Goal: Check status: Check status

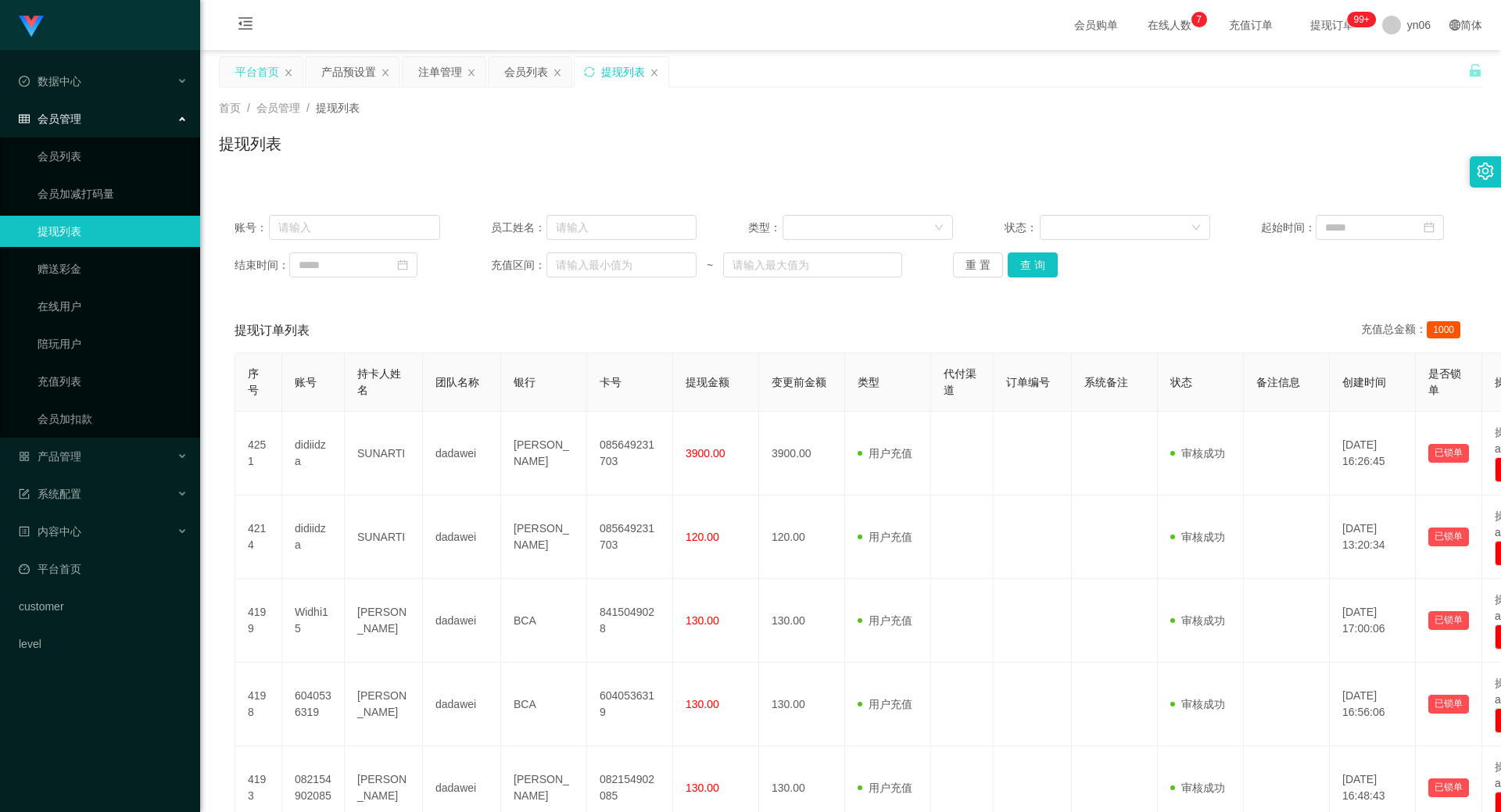
click at [264, 71] on div "平台首页" at bounding box center [257, 71] width 44 height 30
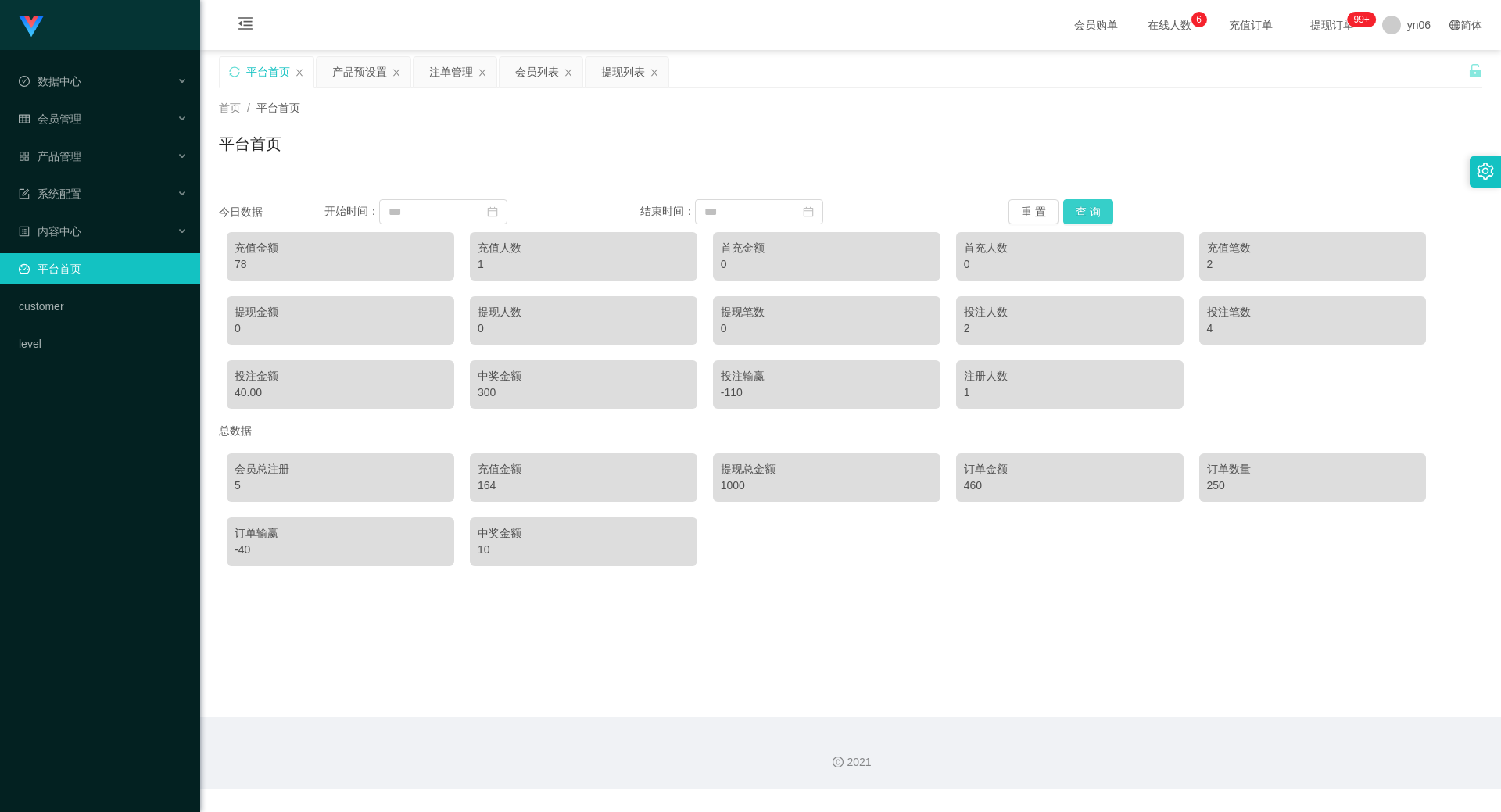
click at [1094, 205] on button "查 询" at bounding box center [1088, 212] width 50 height 25
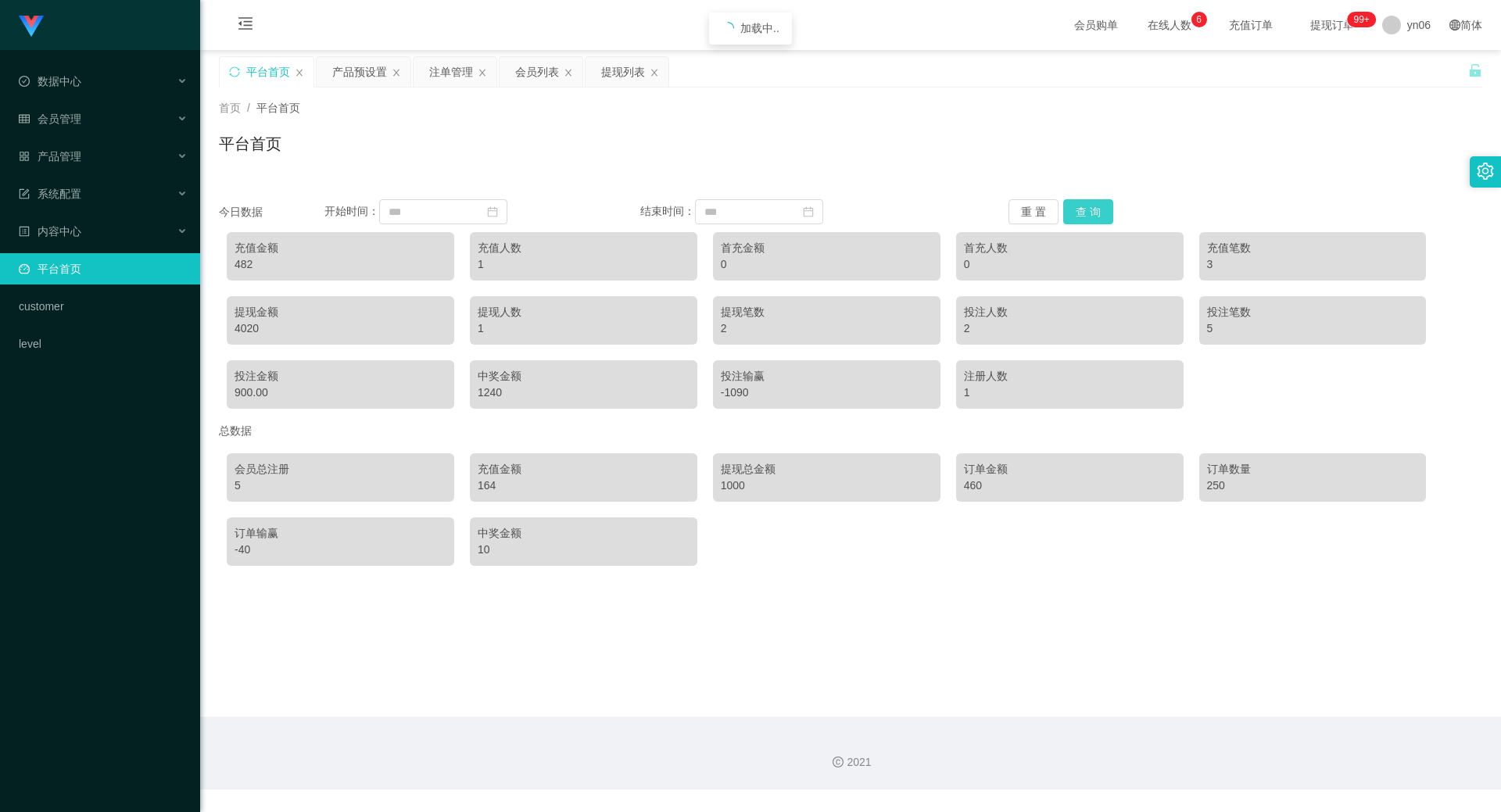
click at [1094, 205] on button "查 询" at bounding box center [1088, 212] width 50 height 25
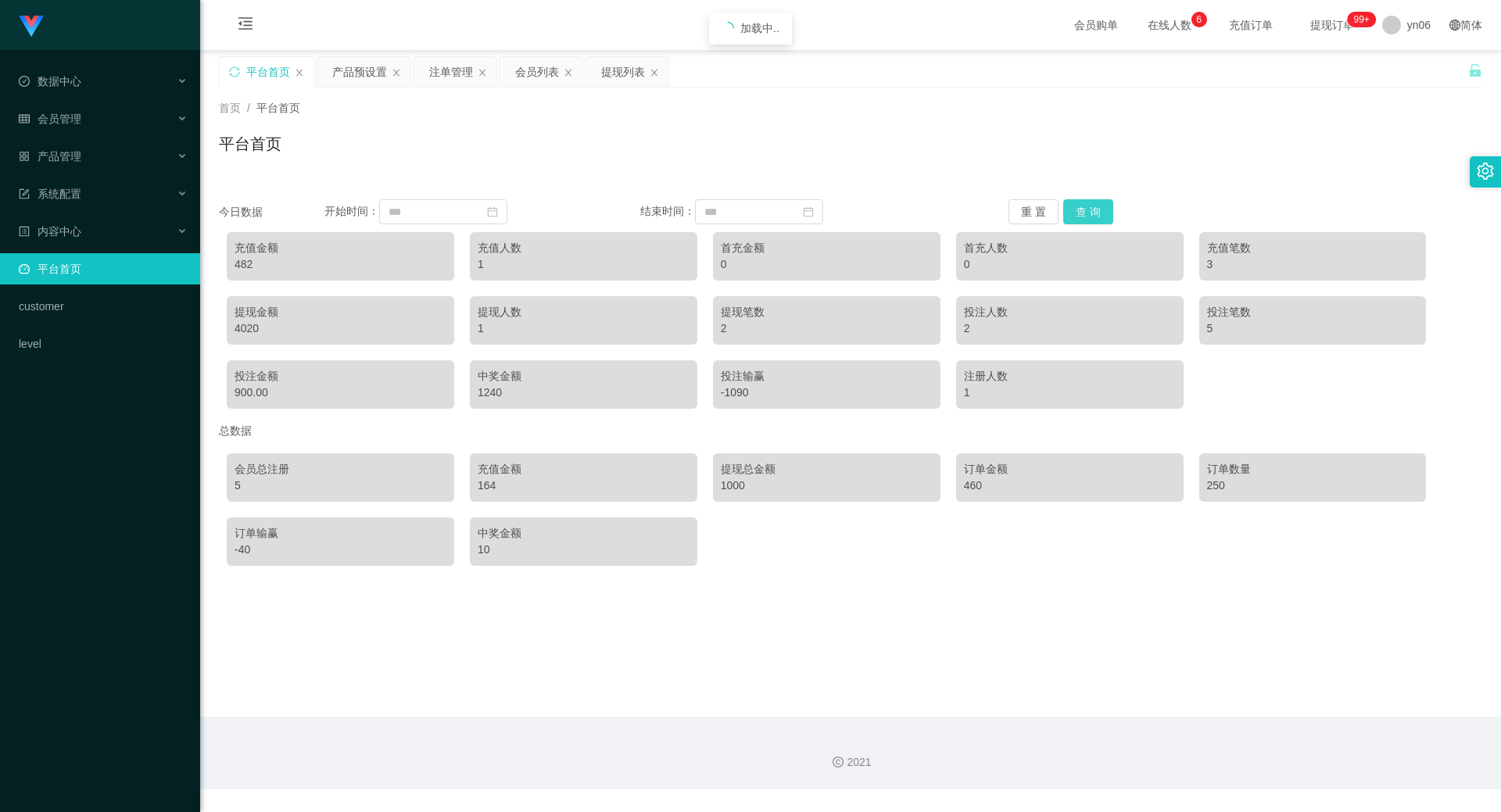
click at [1094, 205] on button "查 询" at bounding box center [1088, 212] width 50 height 25
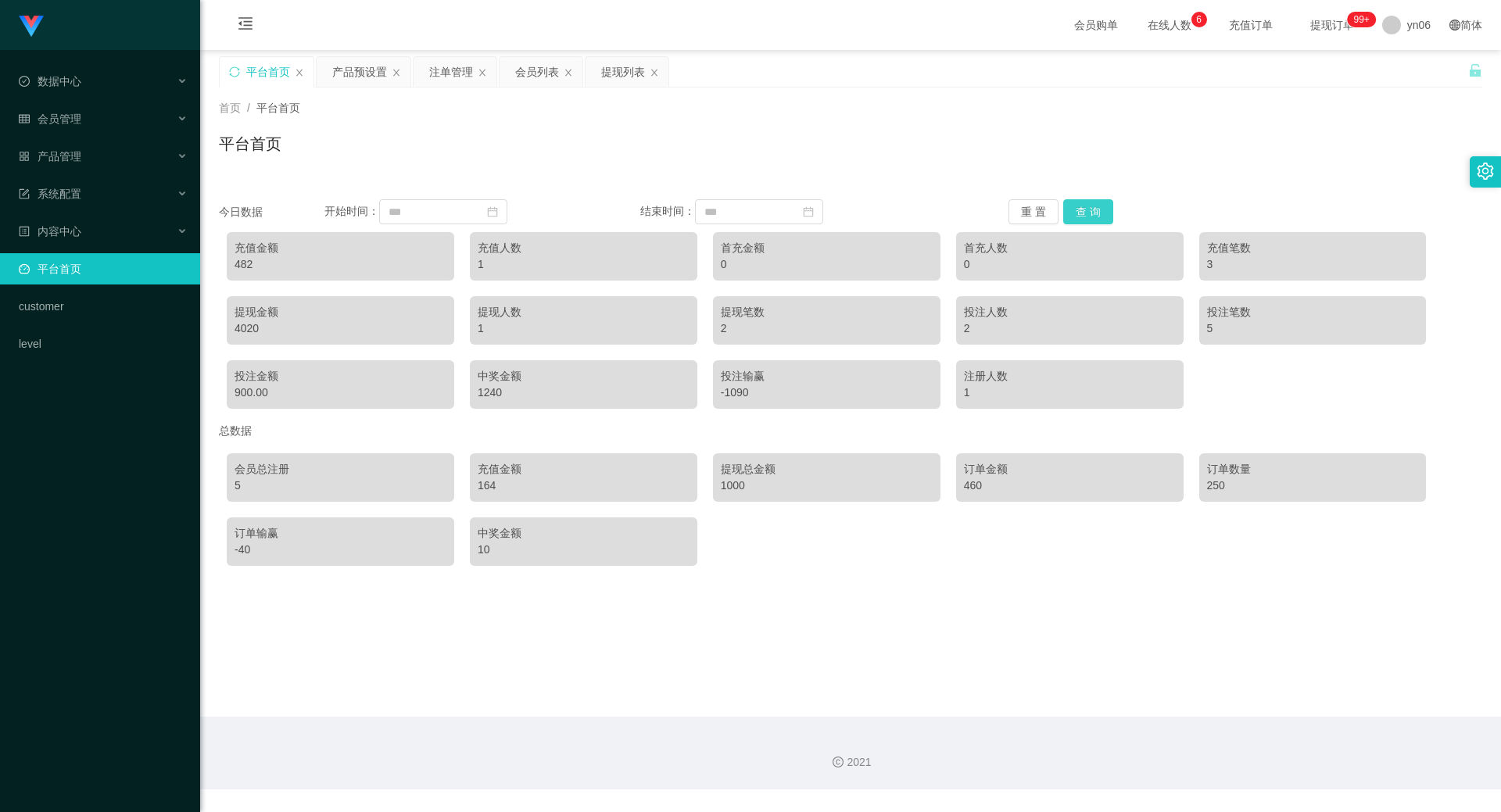
click at [1094, 205] on button "查 询" at bounding box center [1088, 212] width 50 height 25
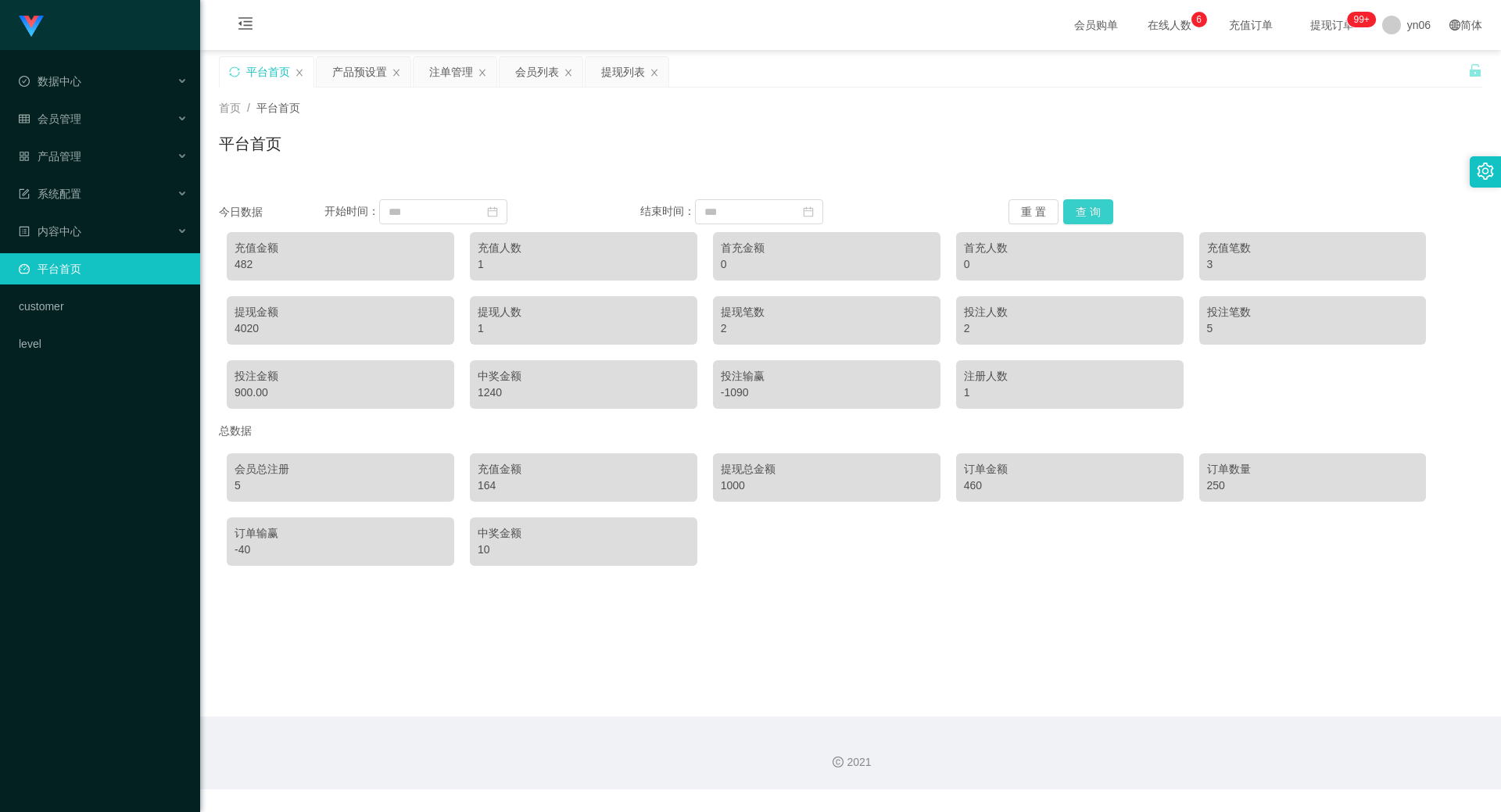
click at [1093, 205] on button "查 询" at bounding box center [1088, 212] width 50 height 25
click at [1091, 208] on button "查 询" at bounding box center [1088, 212] width 50 height 25
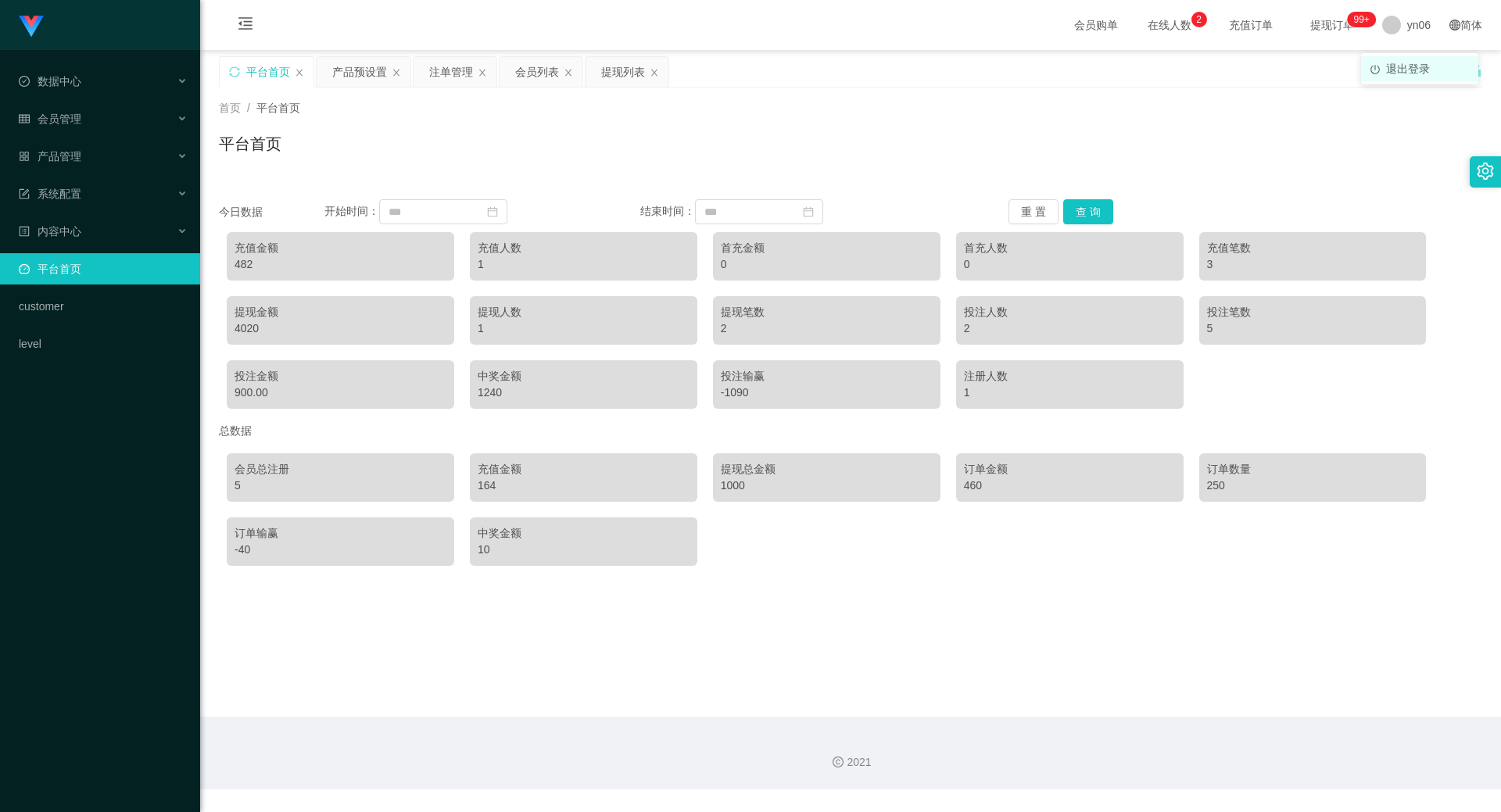
click at [1401, 67] on span "退出登录" at bounding box center [1407, 69] width 44 height 13
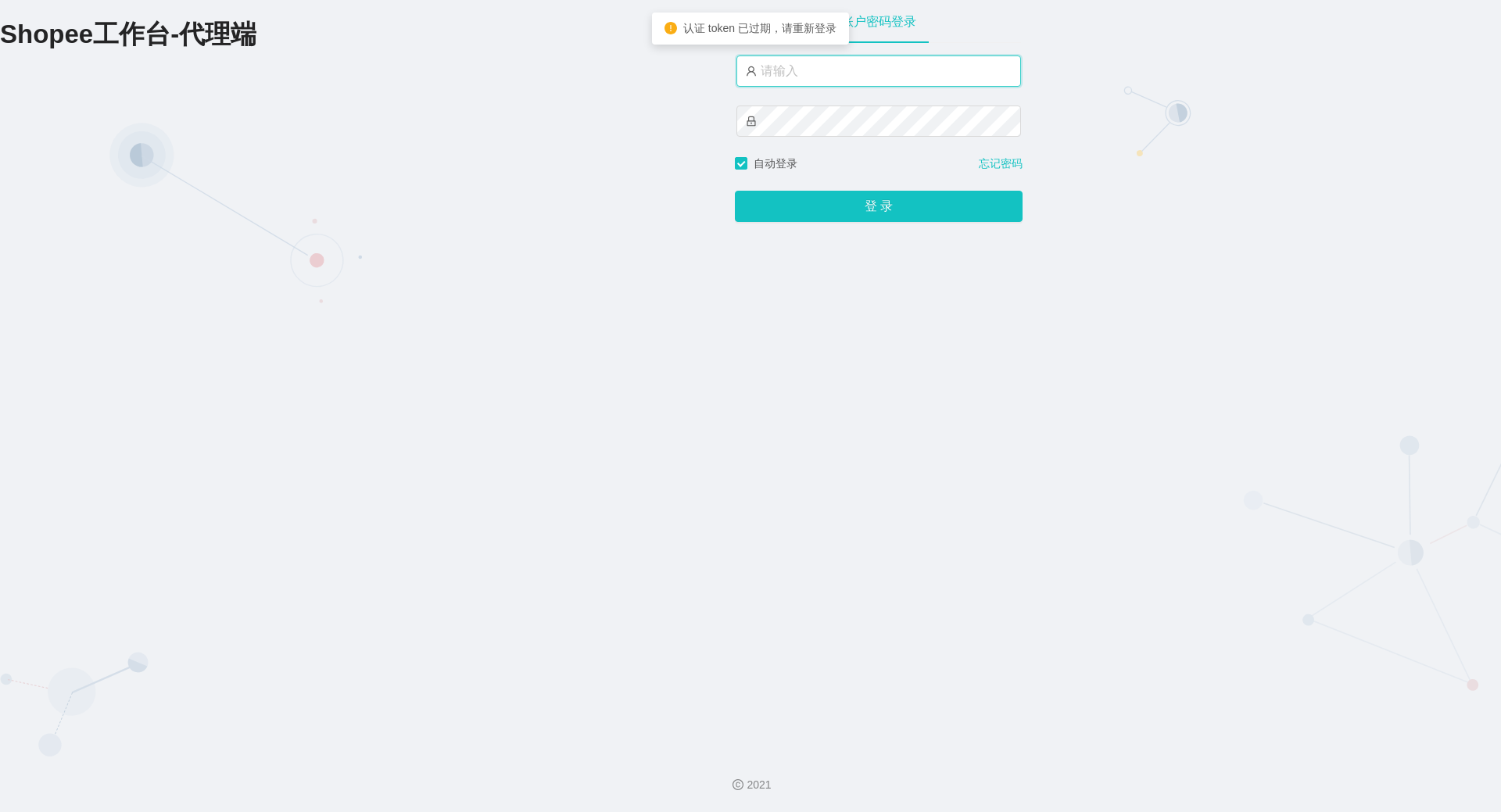
click at [827, 79] on input "text" at bounding box center [879, 71] width 284 height 31
type input "xjp806"
click at [735, 191] on button "登 录" at bounding box center [879, 206] width 288 height 31
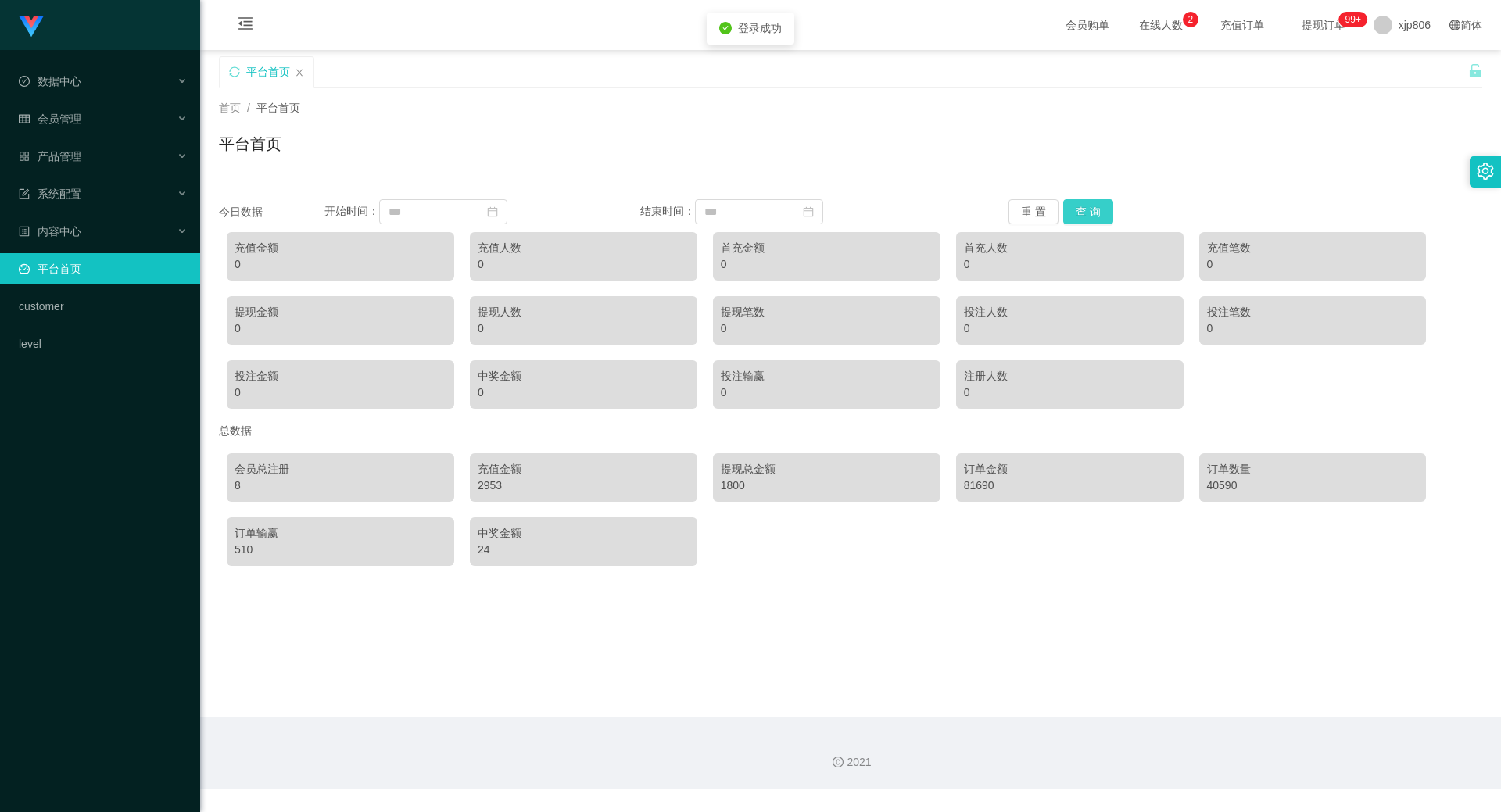
click at [1086, 204] on button "查 询" at bounding box center [1088, 212] width 50 height 25
click at [1086, 205] on button "查 询" at bounding box center [1088, 212] width 50 height 25
click at [1086, 206] on button "查 询" at bounding box center [1088, 212] width 50 height 25
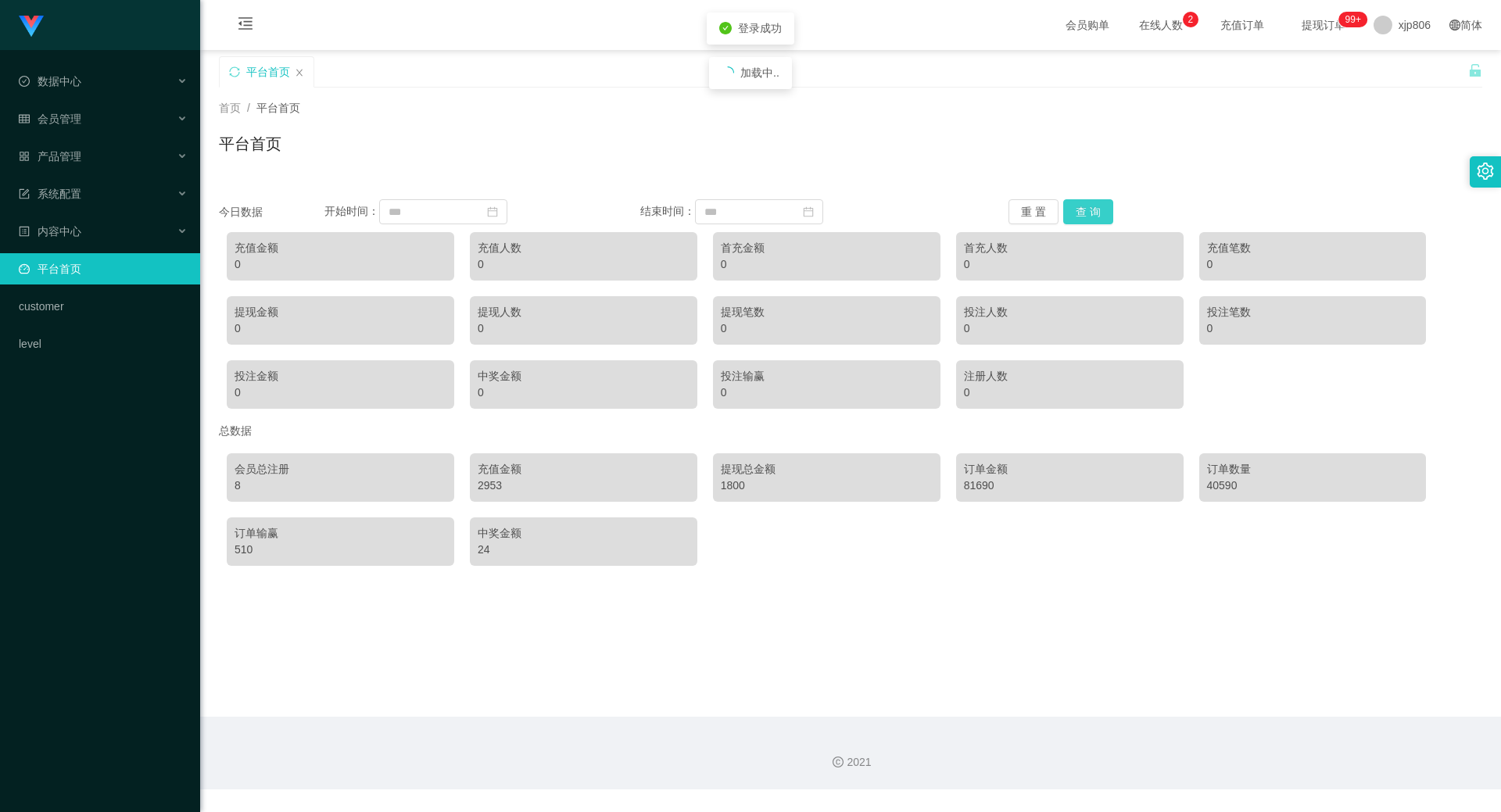
click at [1086, 206] on button "查 询" at bounding box center [1088, 212] width 50 height 25
click at [1386, 64] on span "退出登录" at bounding box center [1398, 69] width 44 height 13
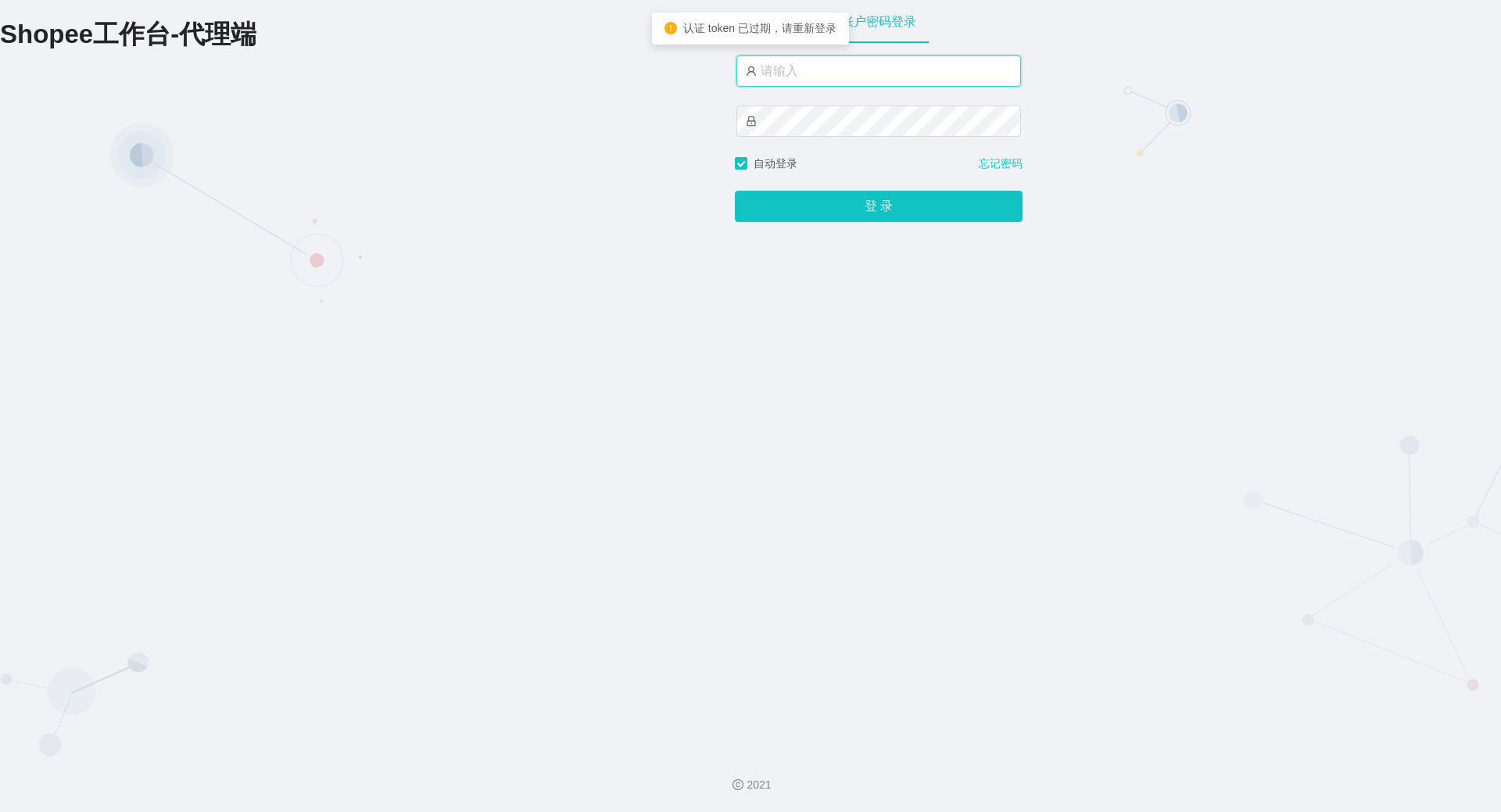
click at [857, 77] on input "text" at bounding box center [879, 71] width 284 height 31
type input "yn06"
click at [735, 191] on button "登 录" at bounding box center [879, 206] width 288 height 31
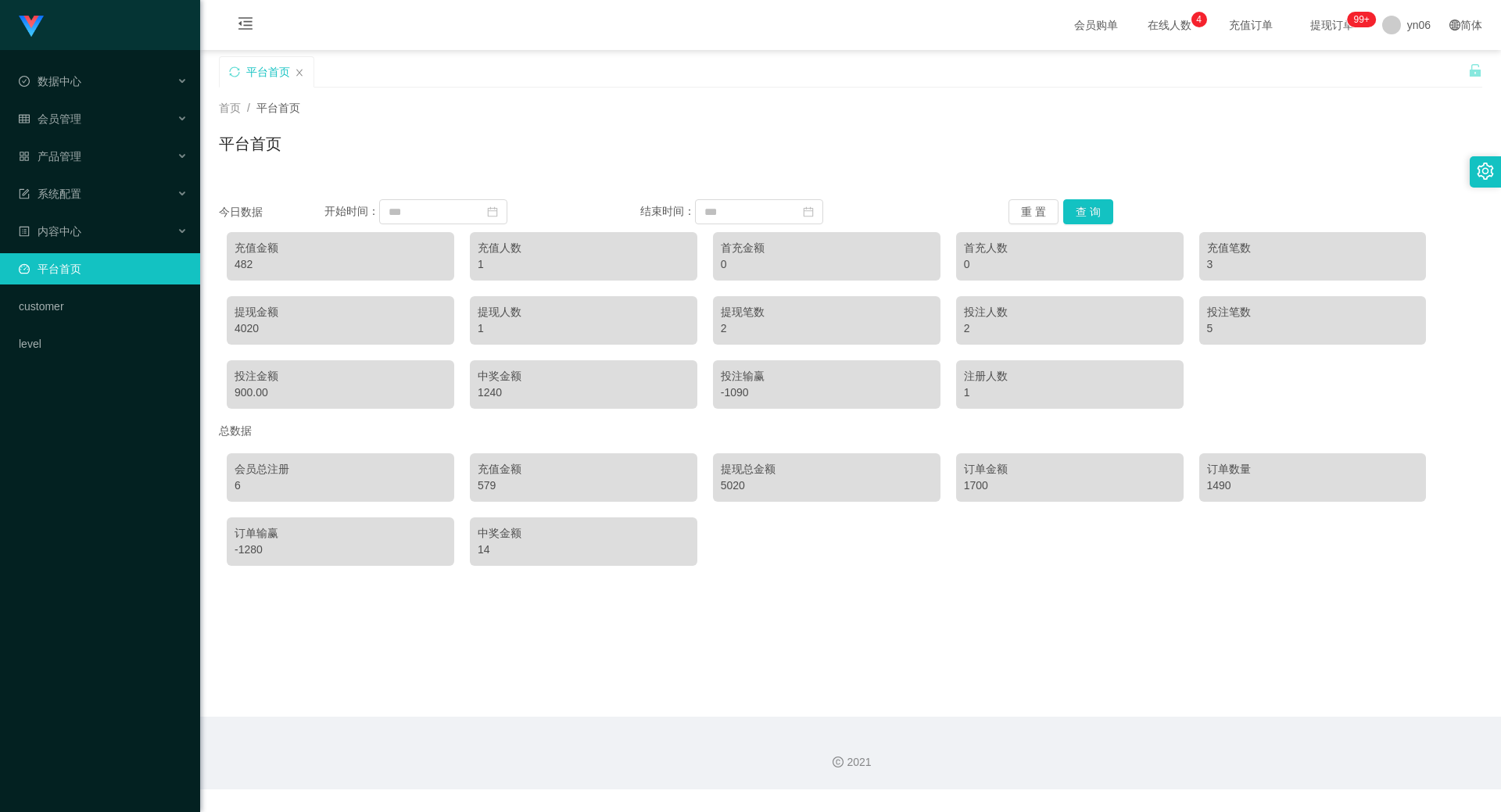
drag, startPoint x: 1209, startPoint y: 115, endPoint x: 1151, endPoint y: 160, distance: 73.4
click at [1209, 115] on div "首页 / 平台首页 /" at bounding box center [850, 108] width 1264 height 16
click at [1096, 201] on button "查 询" at bounding box center [1088, 212] width 50 height 25
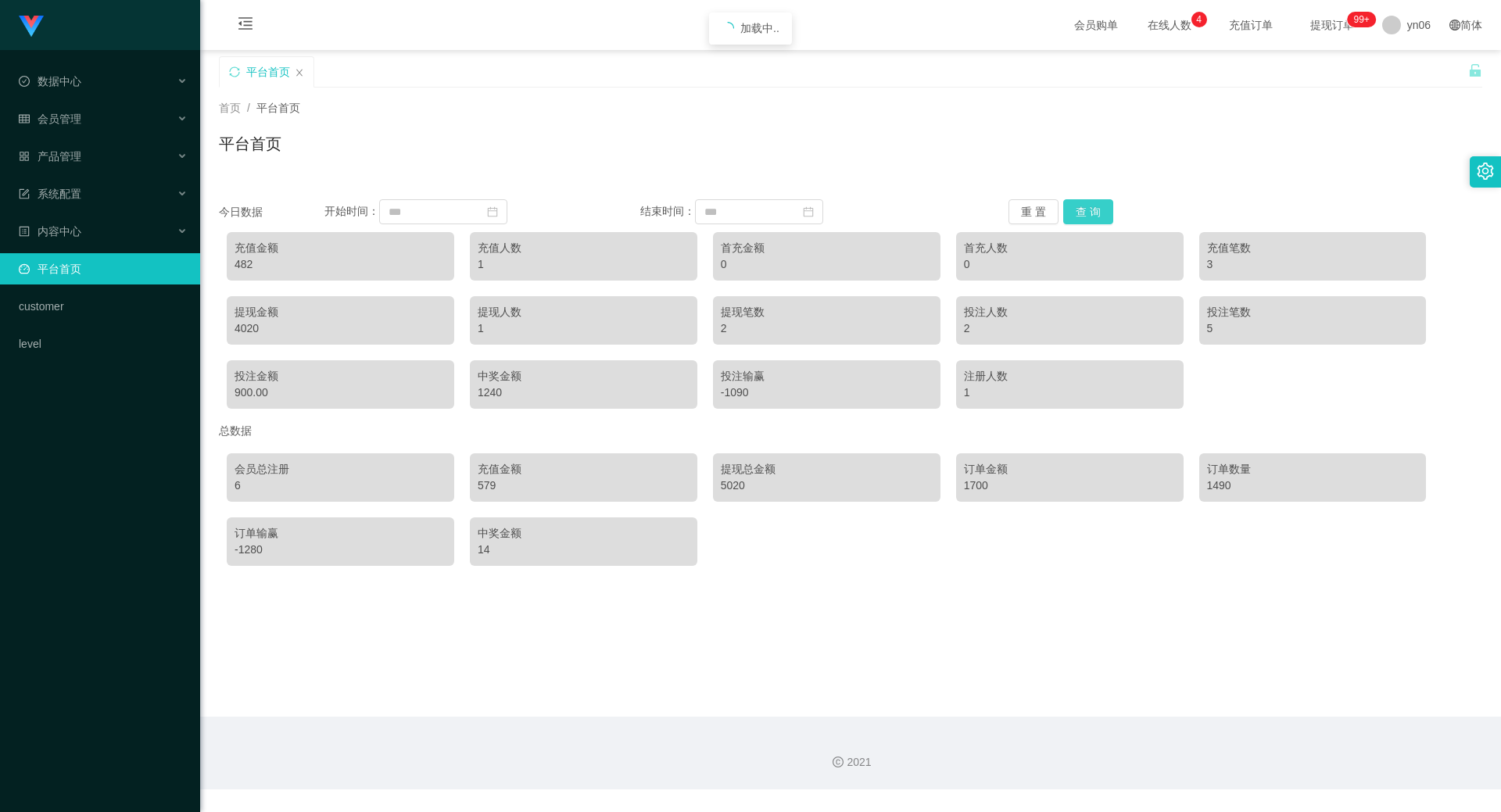
click at [1096, 201] on button "查 询" at bounding box center [1088, 212] width 50 height 25
click at [254, 254] on div "充值金额" at bounding box center [341, 248] width 212 height 16
click at [251, 259] on div "482" at bounding box center [341, 264] width 212 height 16
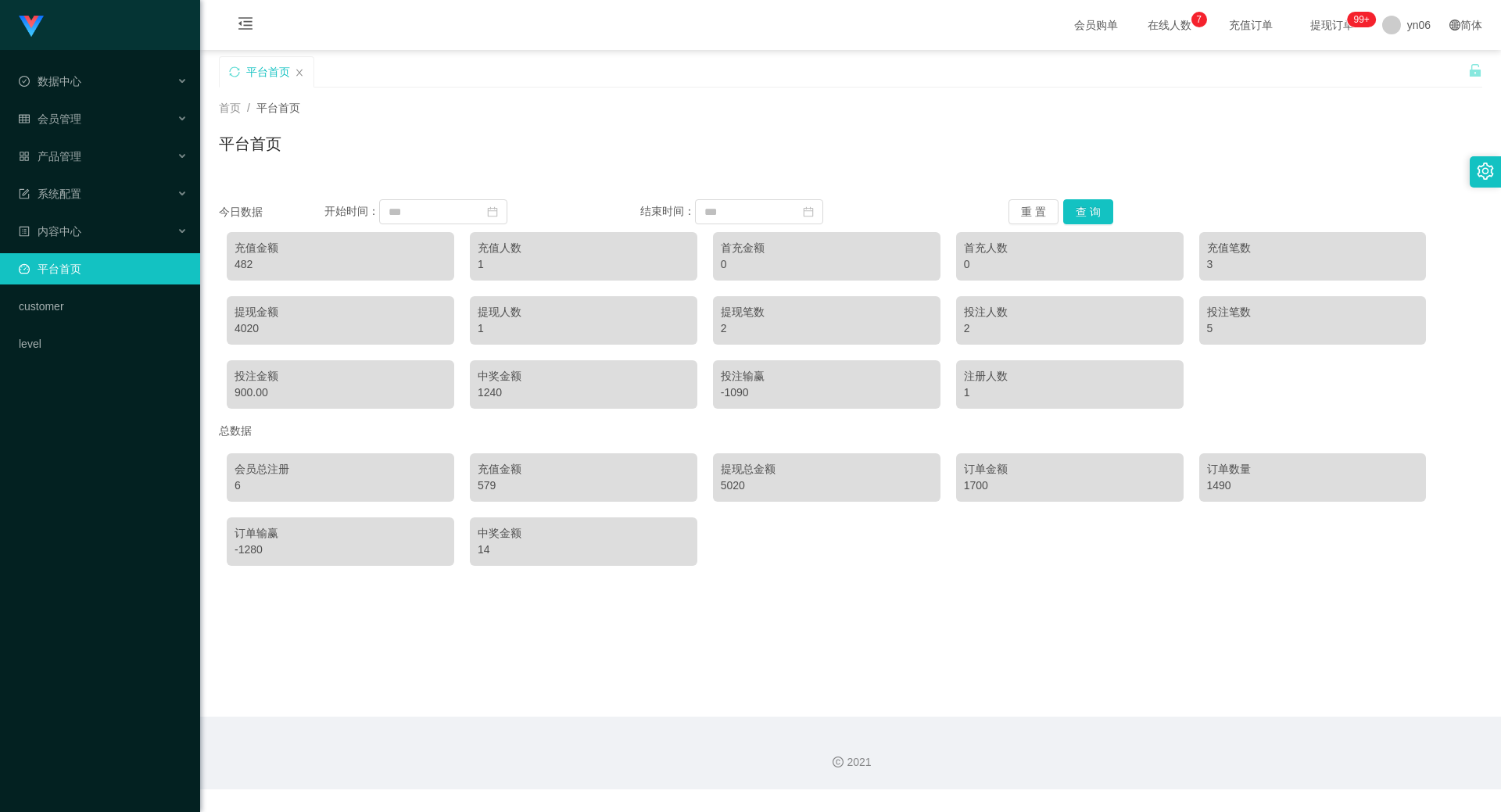
click at [250, 259] on div "482" at bounding box center [341, 264] width 212 height 16
click at [232, 267] on div "充值金额 482" at bounding box center [340, 256] width 228 height 49
click at [241, 268] on div "482" at bounding box center [341, 264] width 212 height 16
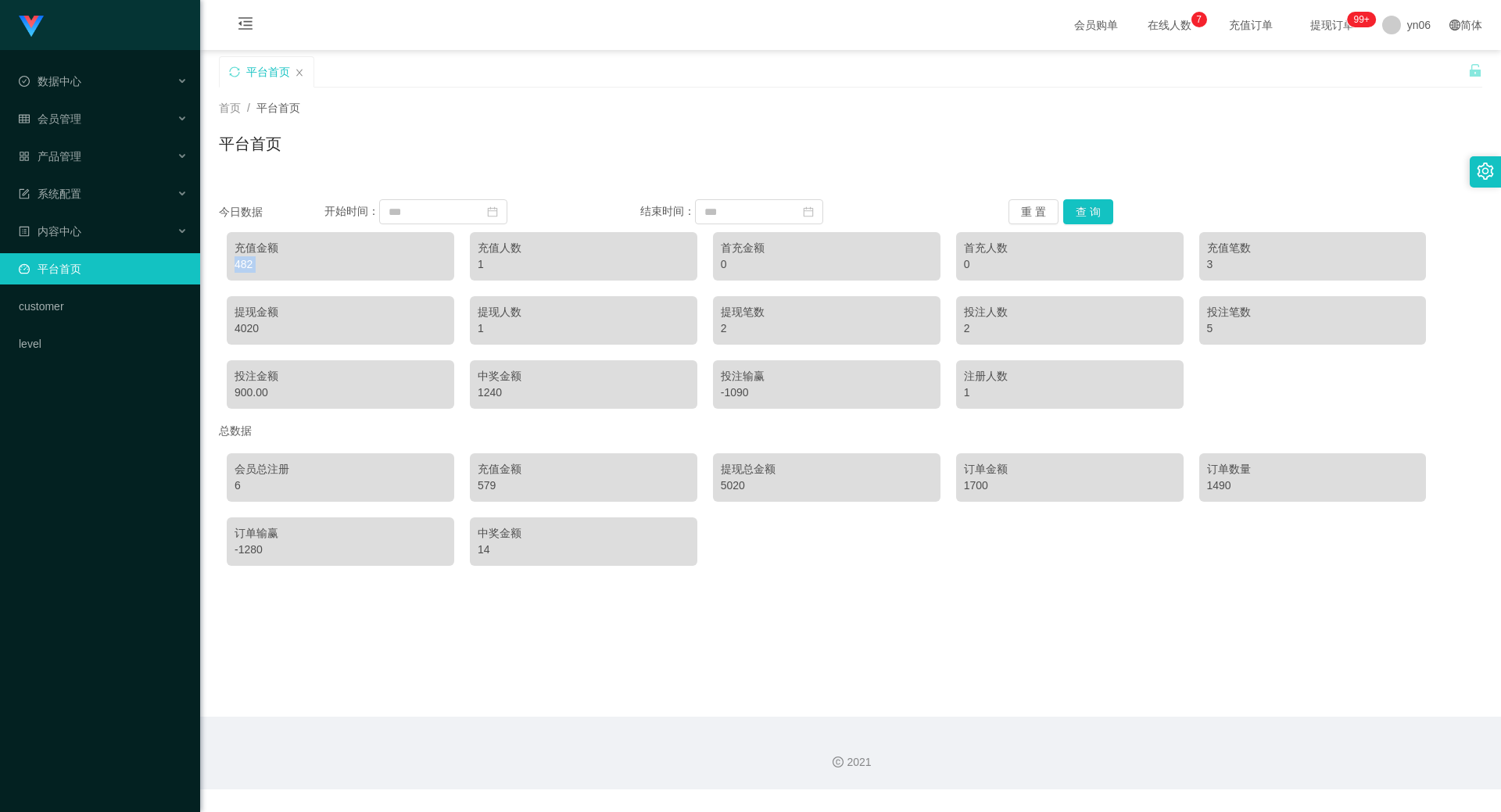
click at [241, 268] on div "482" at bounding box center [341, 264] width 212 height 16
click at [239, 263] on div "482" at bounding box center [341, 264] width 212 height 16
click at [491, 397] on div "1240" at bounding box center [584, 393] width 212 height 16
click at [496, 401] on div "中奖金额 1240" at bounding box center [583, 385] width 228 height 49
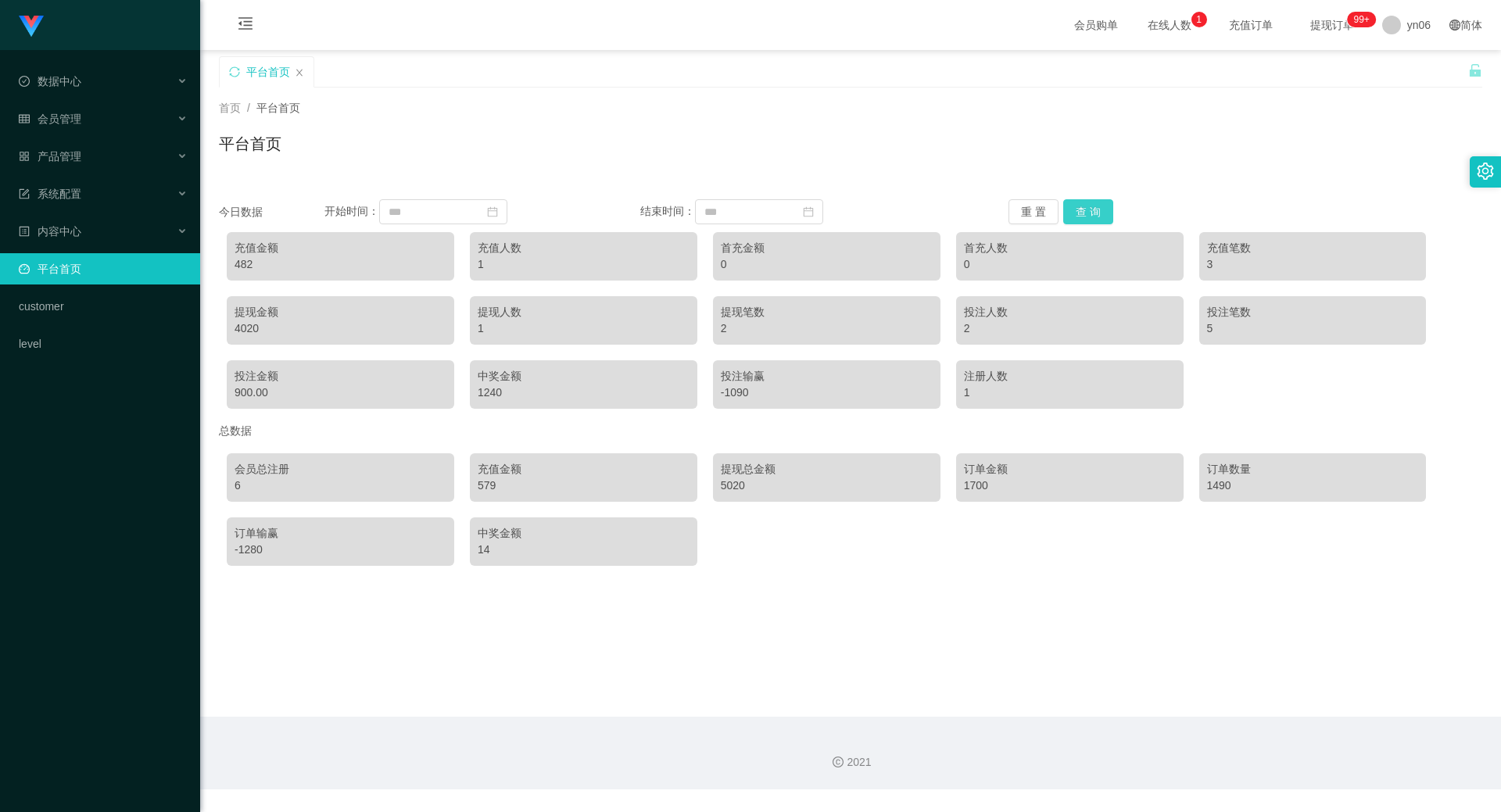
click at [1096, 211] on button "查 询" at bounding box center [1088, 212] width 50 height 25
